Goal: Navigation & Orientation: Understand site structure

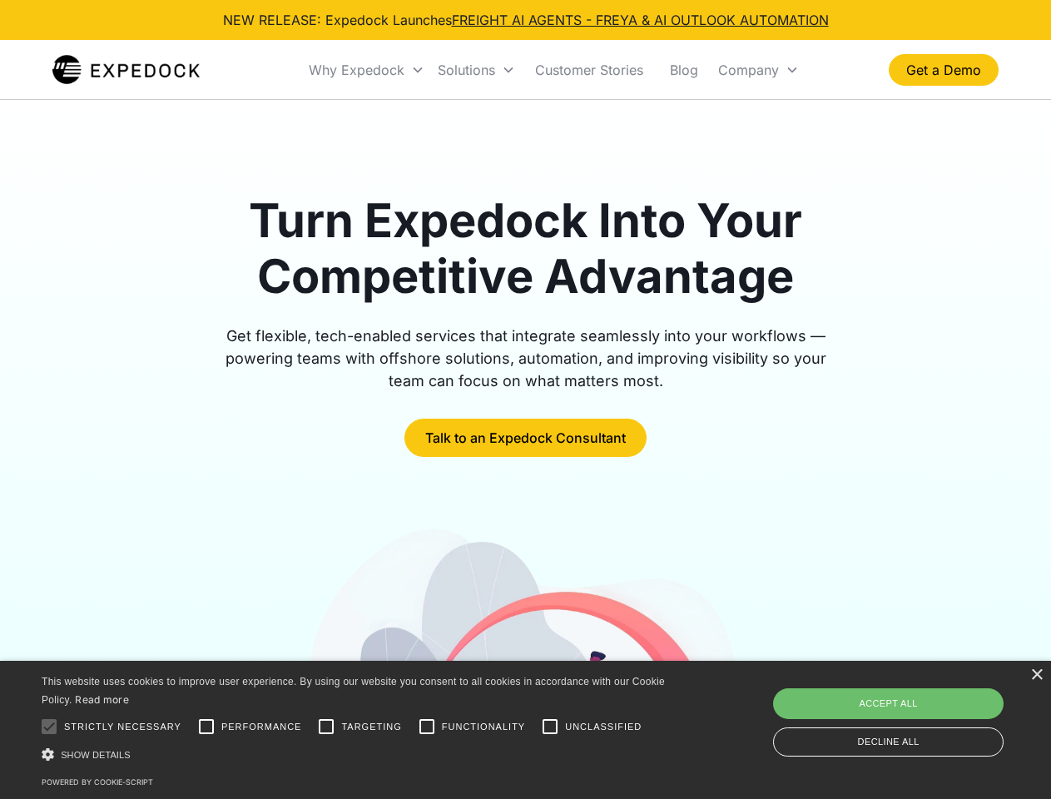
click at [367, 70] on div "Why Expedock" at bounding box center [357, 70] width 96 height 17
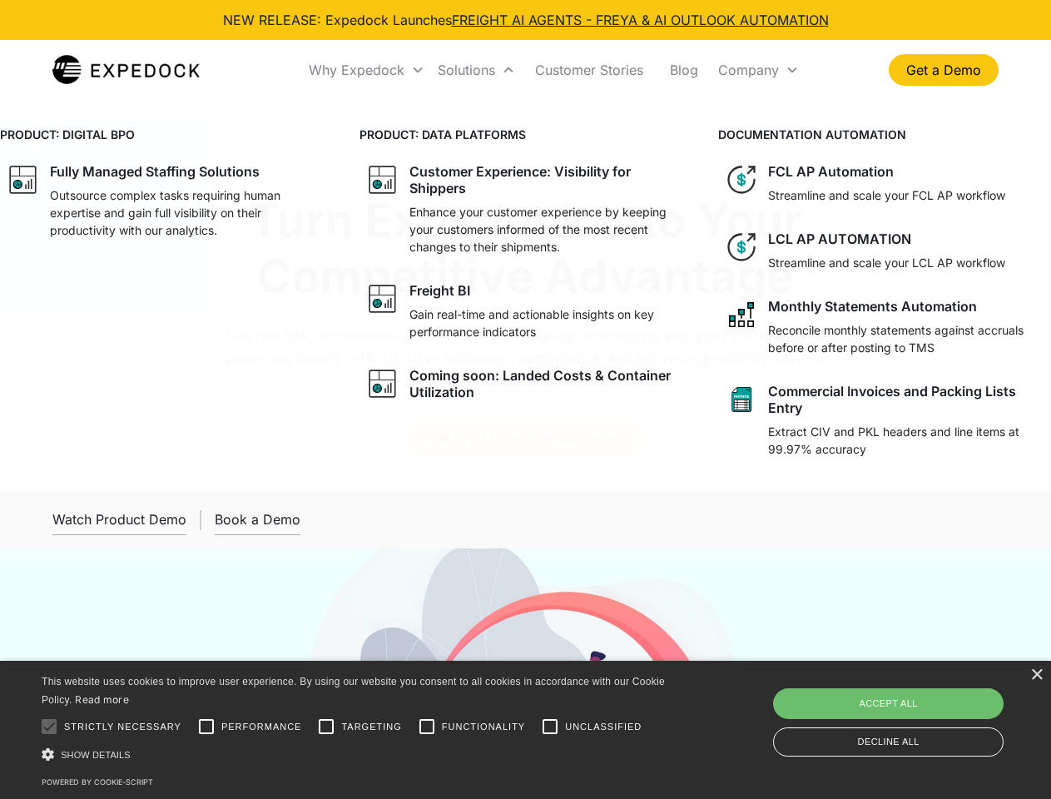
click at [476, 70] on div "Solutions" at bounding box center [466, 70] width 57 height 17
click at [758, 70] on div "Company" at bounding box center [748, 70] width 61 height 17
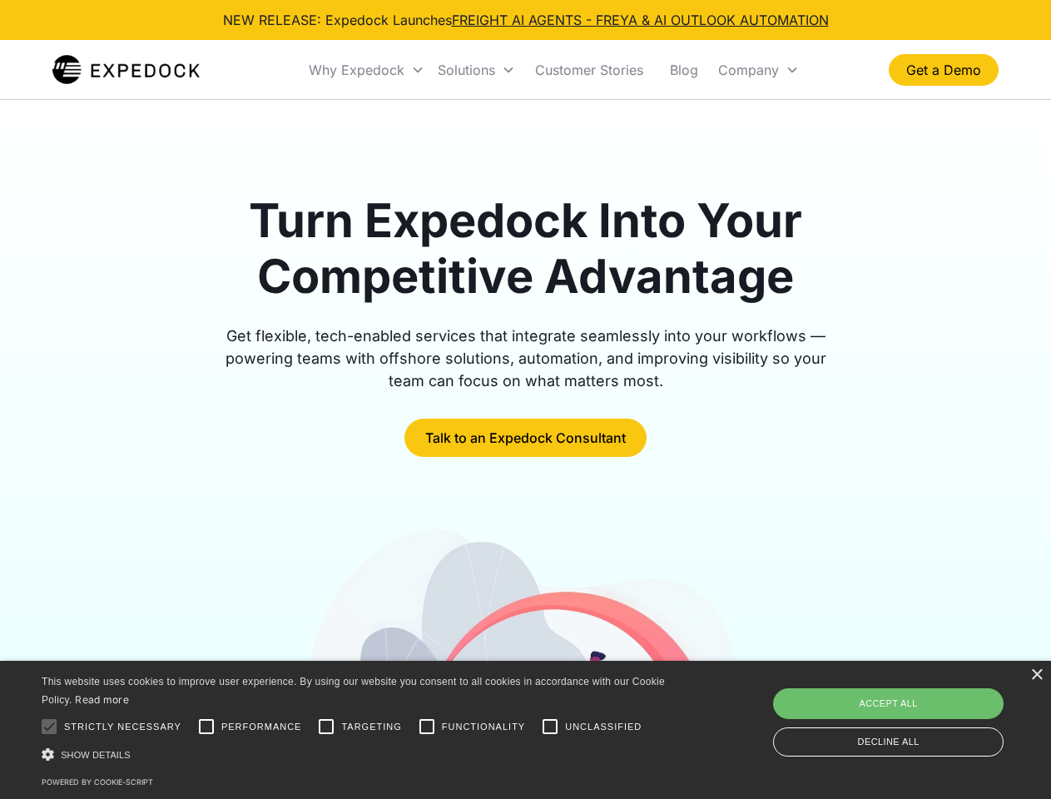
click at [49, 727] on div at bounding box center [48, 726] width 33 height 33
click at [206, 727] on input "Performance" at bounding box center [206, 726] width 33 height 33
checkbox input "true"
click at [326, 727] on input "Targeting" at bounding box center [326, 726] width 33 height 33
checkbox input "true"
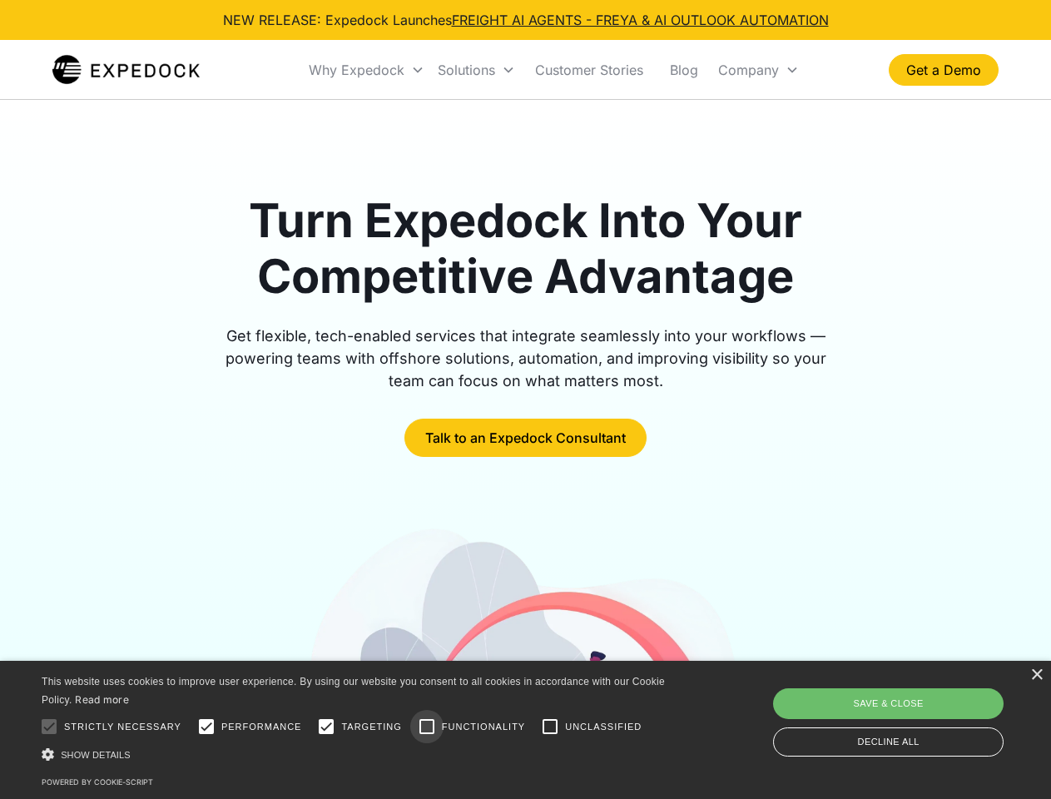
click at [427, 727] on input "Functionality" at bounding box center [426, 726] width 33 height 33
checkbox input "true"
click at [550, 727] on input "Unclassified" at bounding box center [549, 726] width 33 height 33
checkbox input "true"
click at [356, 754] on div "Show details Hide details" at bounding box center [356, 754] width 629 height 17
